Goal: Check status

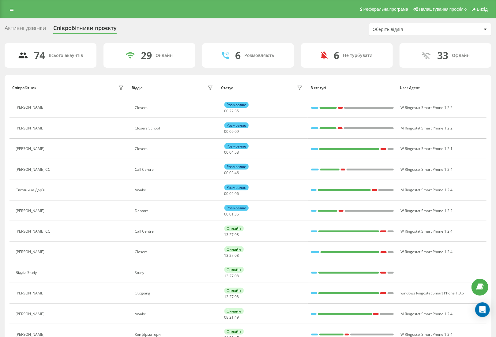
click at [402, 29] on div "Оберіть відділ" at bounding box center [409, 29] width 73 height 5
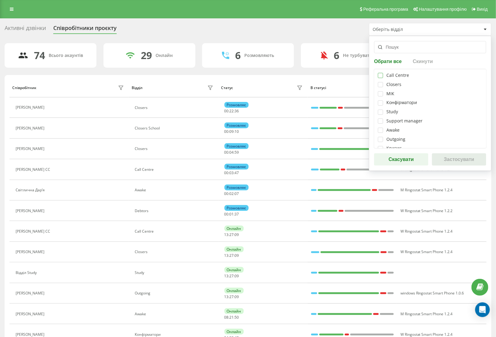
click at [381, 73] on label at bounding box center [380, 73] width 5 height 0
checkbox input "true"
click at [466, 160] on button "Застосувати" at bounding box center [459, 160] width 54 height 12
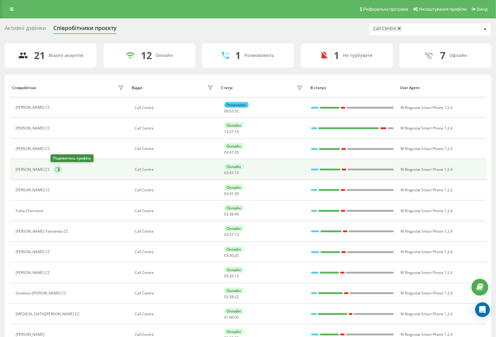
click at [58, 169] on icon at bounding box center [59, 169] width 2 height 3
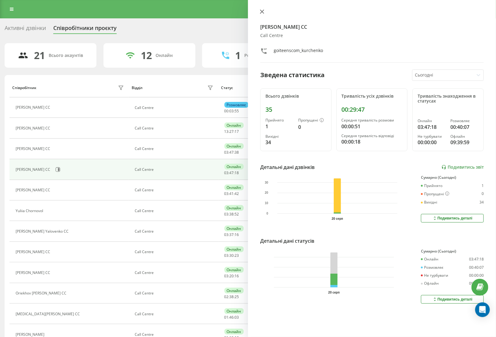
click at [264, 10] on icon at bounding box center [262, 12] width 4 height 4
